Goal: Transaction & Acquisition: Purchase product/service

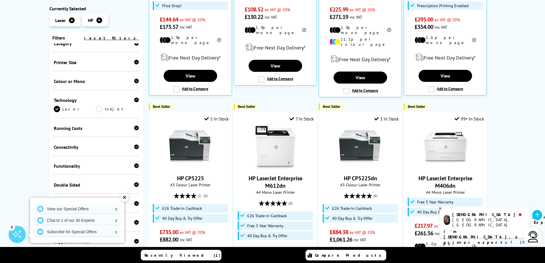
scroll to position [114, 0]
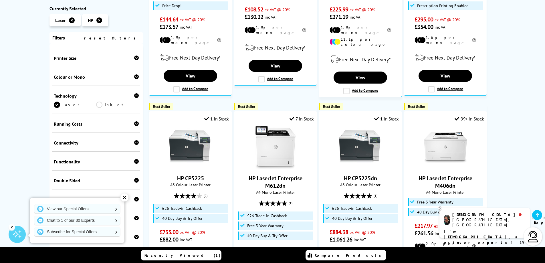
click at [74, 61] on div "Printer Size" at bounding box center [96, 58] width 85 height 6
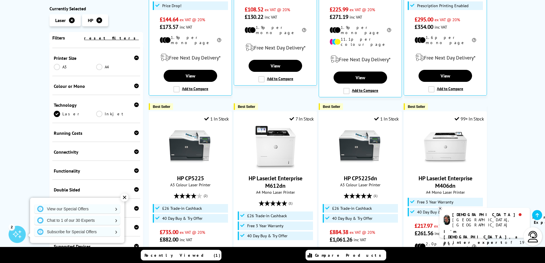
click at [61, 67] on link "A3" at bounding box center [75, 67] width 43 height 6
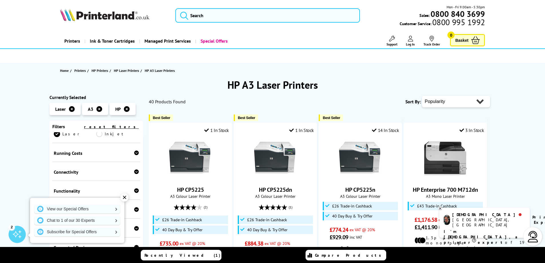
click at [446, 99] on select "Popularity Rating Price - Low to High Price - High to Low Running Costs - Low t…" at bounding box center [456, 101] width 68 height 11
select select "Price Ascending"
click at [422, 96] on select "Popularity Rating Price - Low to High Price - High to Low Running Costs - Low t…" at bounding box center [456, 101] width 68 height 11
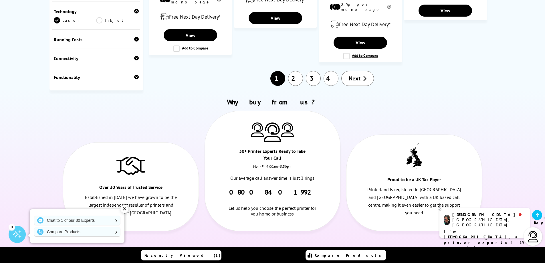
scroll to position [630, 0]
click at [301, 71] on link "2" at bounding box center [295, 78] width 15 height 15
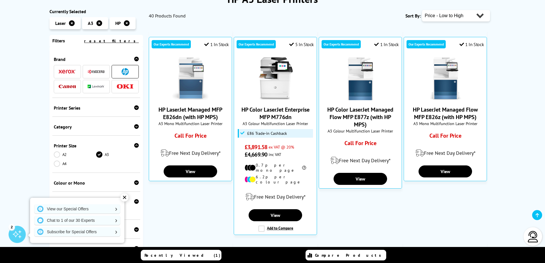
scroll to position [131, 0]
